Goal: Information Seeking & Learning: Learn about a topic

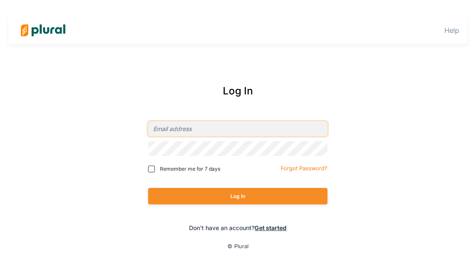
type input "kirsling@fresh-energy.org"
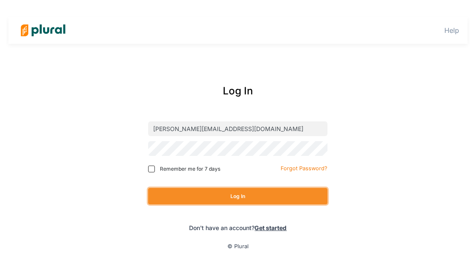
click at [202, 193] on button "Log In" at bounding box center [237, 196] width 179 height 16
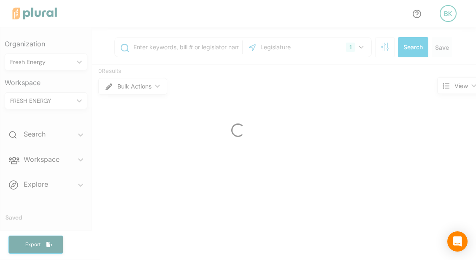
click at [173, 46] on div at bounding box center [238, 130] width 476 height 260
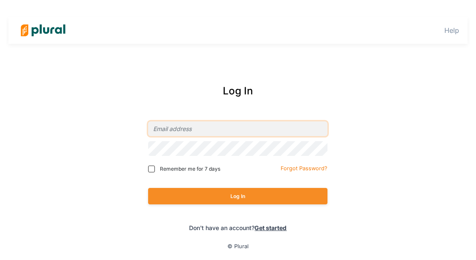
type input "kirsling@fresh-energy.org"
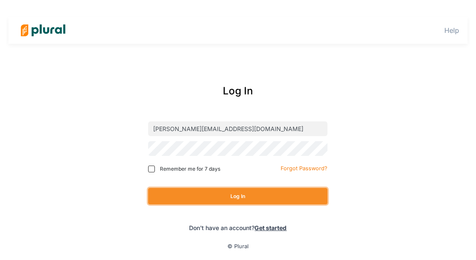
click at [200, 194] on button "Log In" at bounding box center [237, 196] width 179 height 16
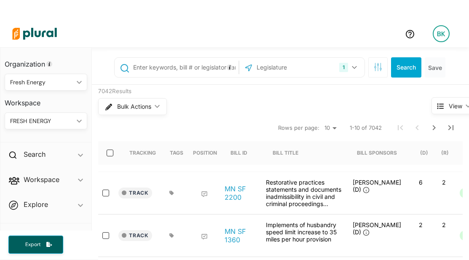
click at [181, 69] on input "text" at bounding box center [184, 67] width 105 height 16
type input "HVAC schools"
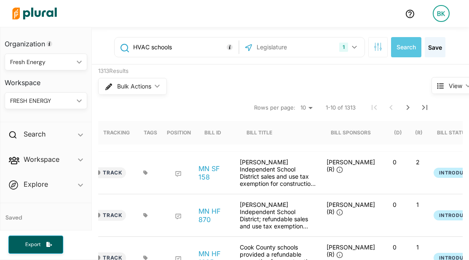
drag, startPoint x: 177, startPoint y: 47, endPoint x: 126, endPoint y: 45, distance: 51.1
click at [126, 45] on div "HVAC schools" at bounding box center [177, 47] width 120 height 16
type input "H"
type input "1598"
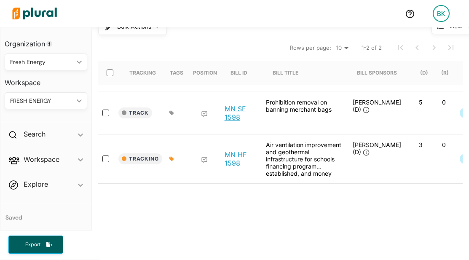
scroll to position [60, 0]
click at [231, 154] on link "MN HF 1598" at bounding box center [241, 158] width 32 height 17
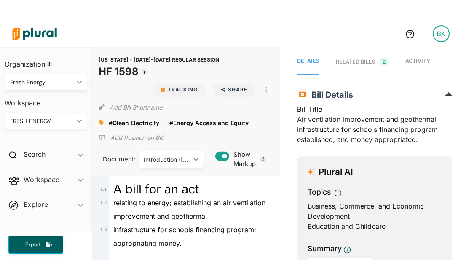
click at [375, 61] on div "RELATED BILLS 2" at bounding box center [362, 62] width 53 height 10
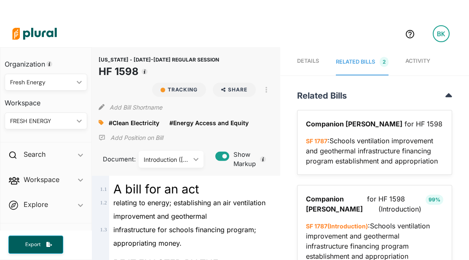
click at [413, 62] on span "Activity" at bounding box center [418, 61] width 25 height 6
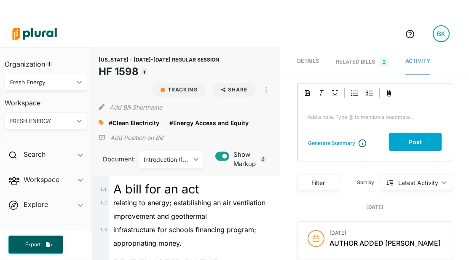
click at [320, 119] on p "Add a note. Type @ to mention a teammate... ﻿" at bounding box center [375, 117] width 134 height 8
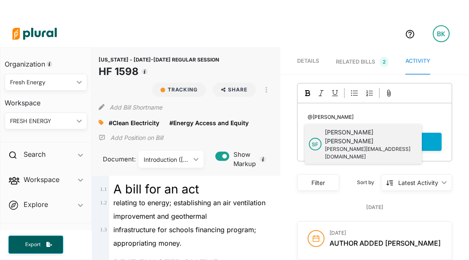
click at [336, 134] on p "Sam Friesen" at bounding box center [369, 137] width 89 height 18
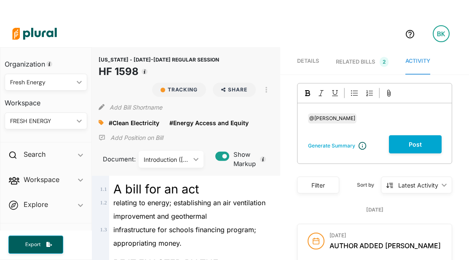
click at [352, 125] on div "﻿ @ Sam Friesen ﻿ ﻿" at bounding box center [375, 119] width 154 height 32
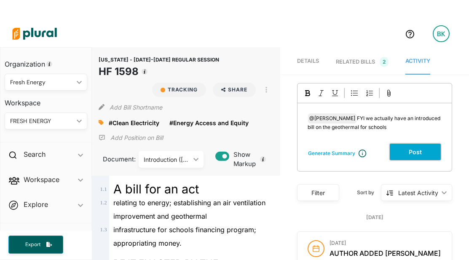
click at [404, 155] on button "Post" at bounding box center [415, 152] width 53 height 18
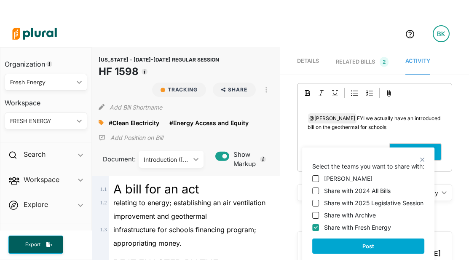
scroll to position [20, 0]
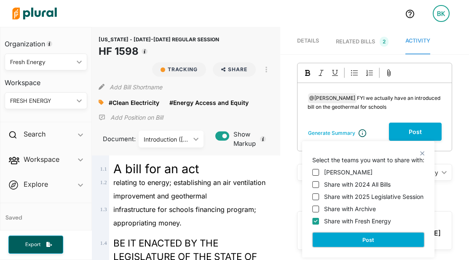
click at [369, 238] on button "Post" at bounding box center [368, 239] width 112 height 15
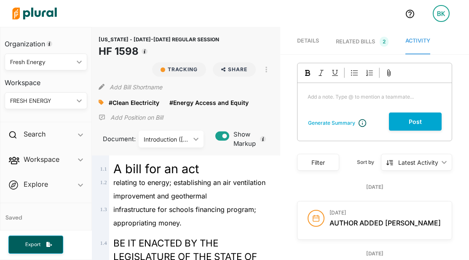
click at [359, 40] on div "RELATED BILLS 2" at bounding box center [362, 42] width 53 height 10
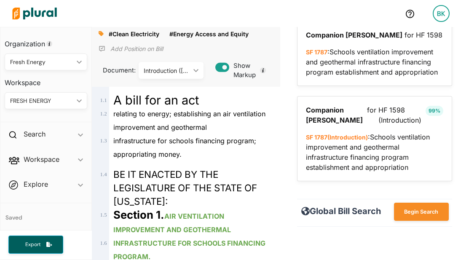
scroll to position [0, 0]
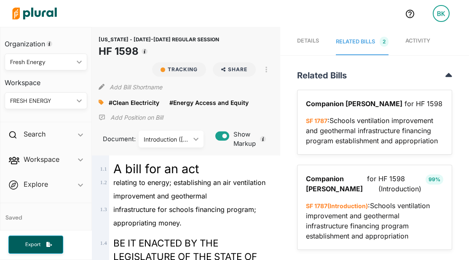
click at [412, 40] on span "Activity" at bounding box center [418, 41] width 25 height 6
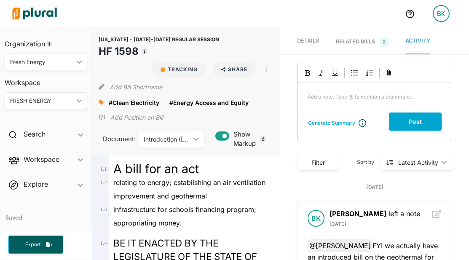
click at [356, 38] on div "RELATED BILLS 2" at bounding box center [362, 42] width 53 height 10
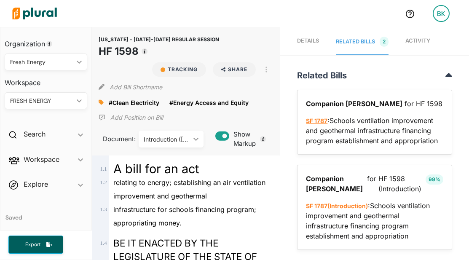
click at [318, 121] on link "SF 1787" at bounding box center [317, 120] width 22 height 7
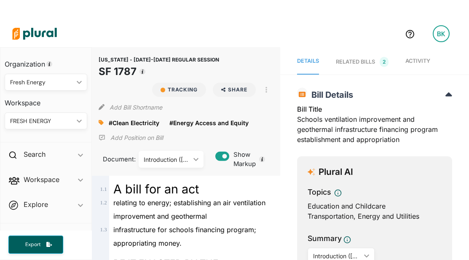
click at [420, 66] on link "Activity" at bounding box center [418, 61] width 25 height 25
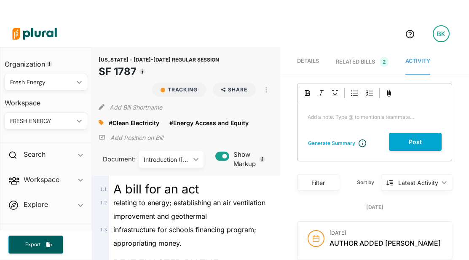
click at [310, 60] on span "Details" at bounding box center [308, 61] width 22 height 6
